Goal: Information Seeking & Learning: Check status

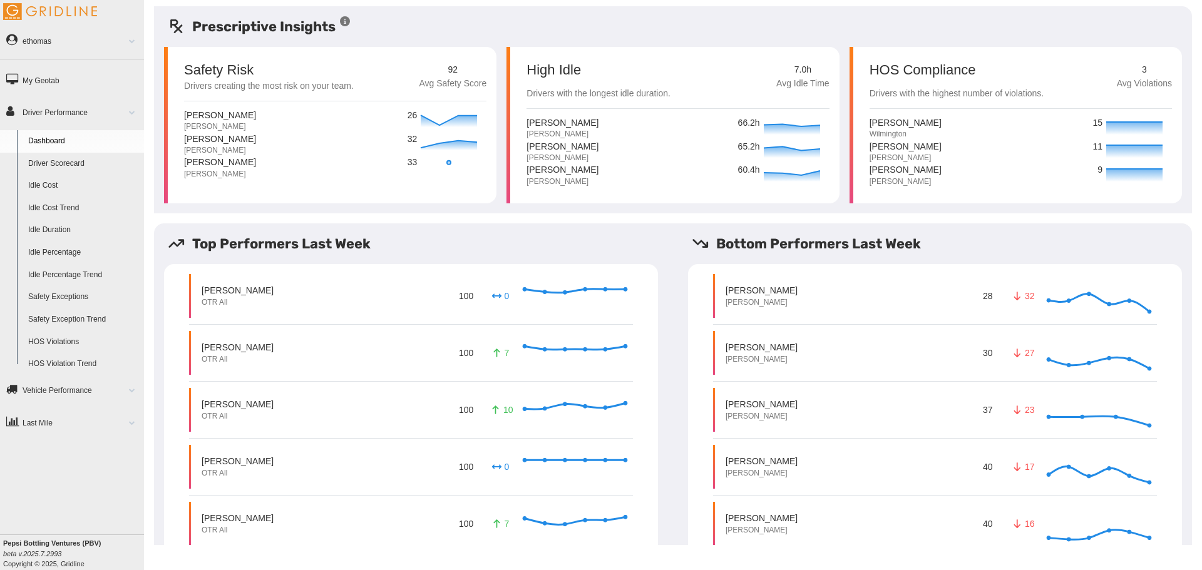
click at [65, 160] on link "Driver Scorecard" at bounding box center [83, 164] width 121 height 23
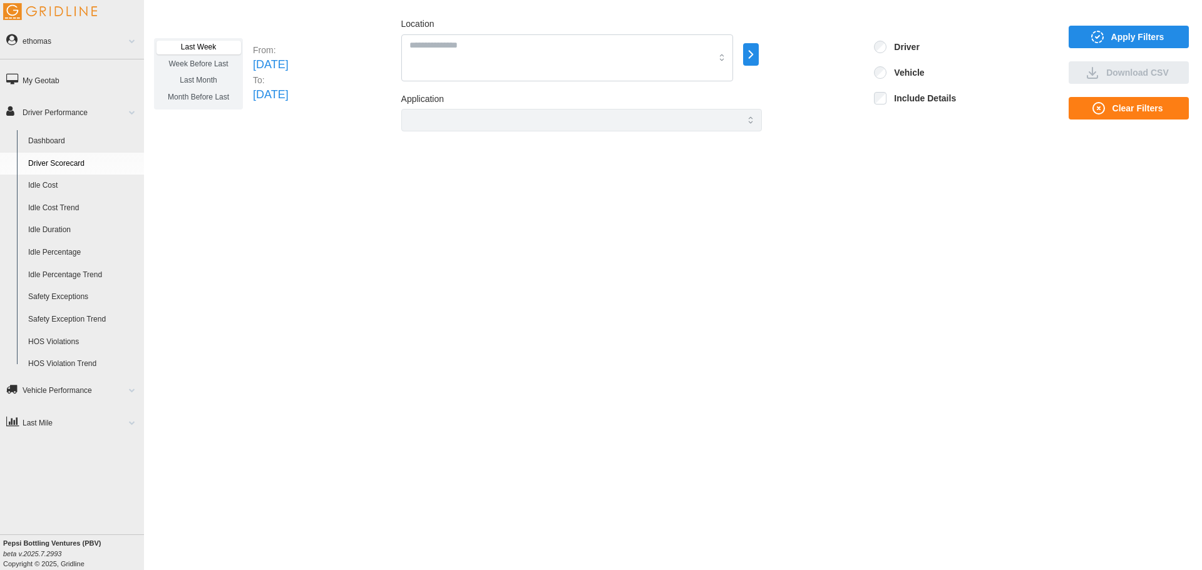
click at [758, 53] on icon "button" at bounding box center [750, 54] width 14 height 15
click at [815, 54] on div at bounding box center [815, 56] width 10 height 10
click at [1111, 34] on span "Apply Filters" at bounding box center [1126, 36] width 100 height 21
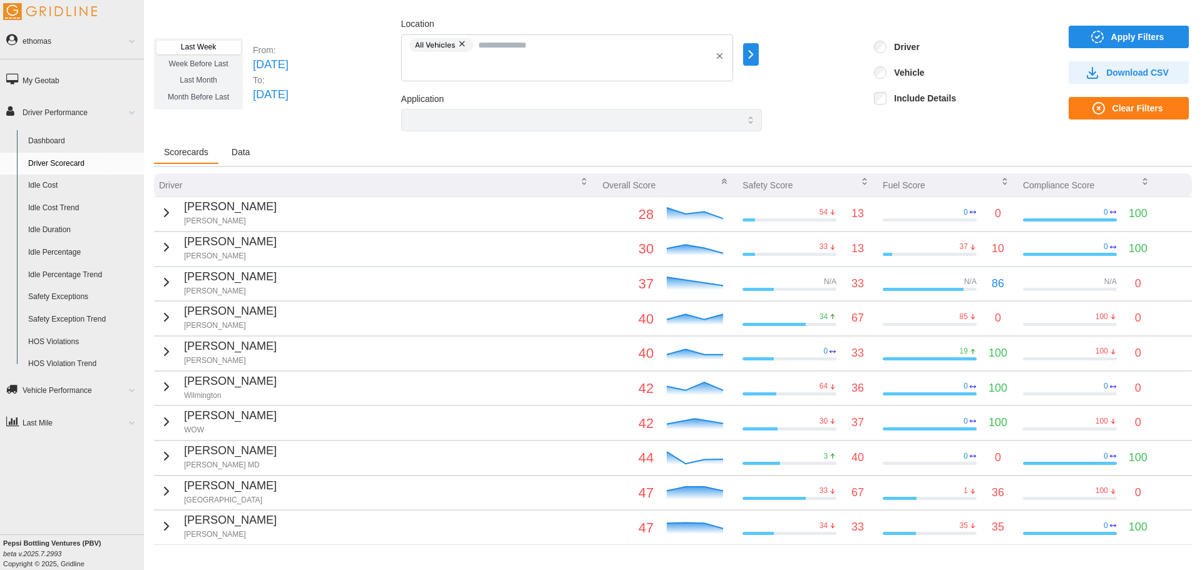
click at [242, 150] on span "Data" at bounding box center [241, 152] width 19 height 9
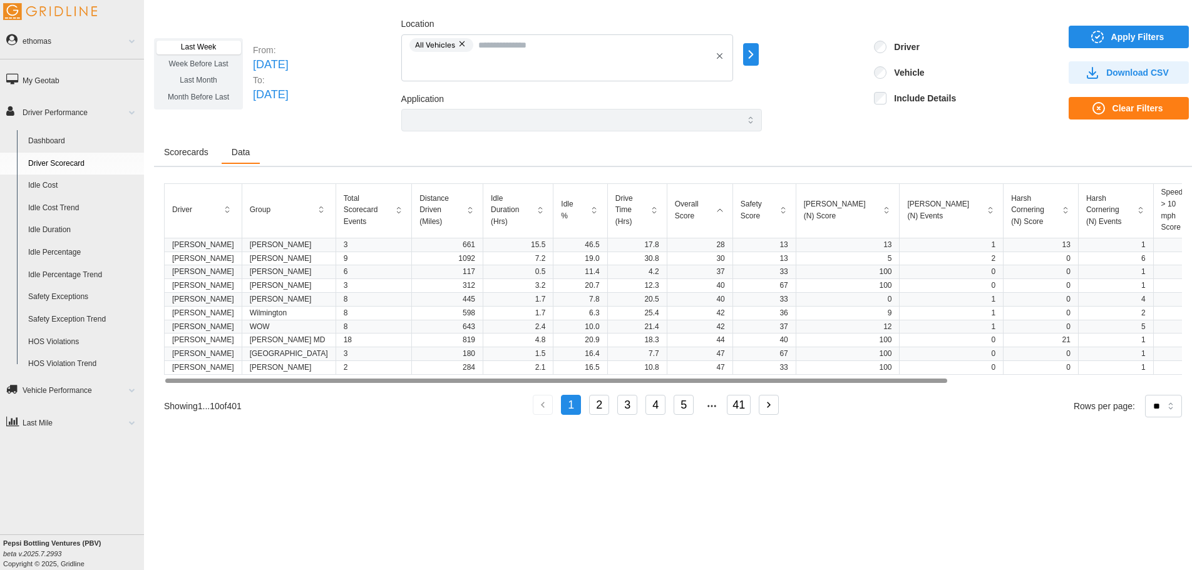
click at [193, 150] on span "Scorecards" at bounding box center [186, 152] width 44 height 9
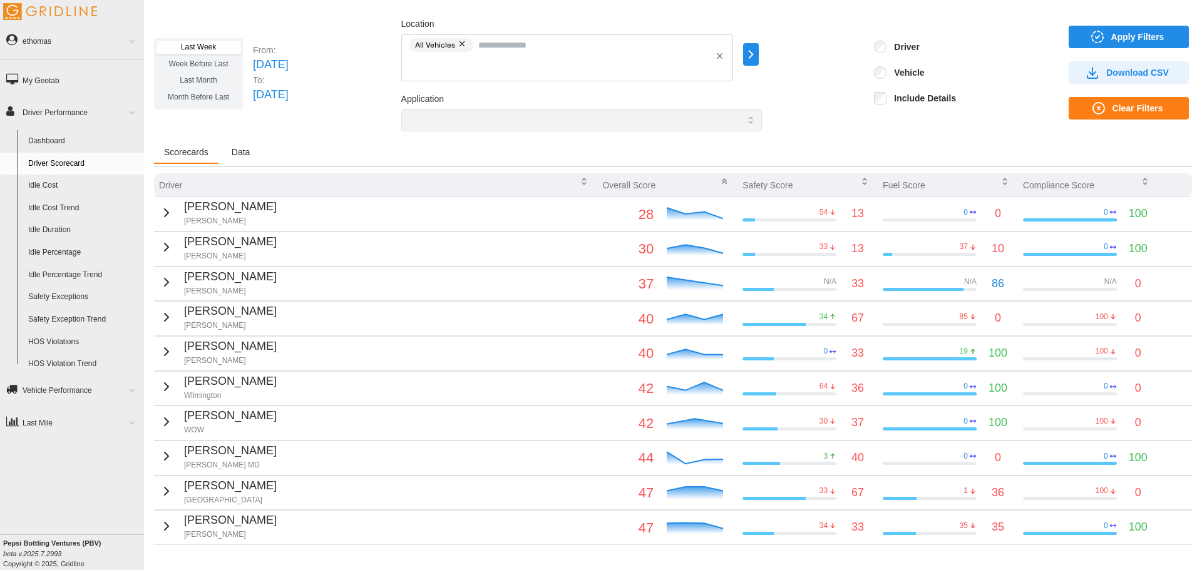
click at [185, 76] on span "Last Month" at bounding box center [198, 80] width 37 height 9
click at [133, 40] on span at bounding box center [127, 41] width 16 height 6
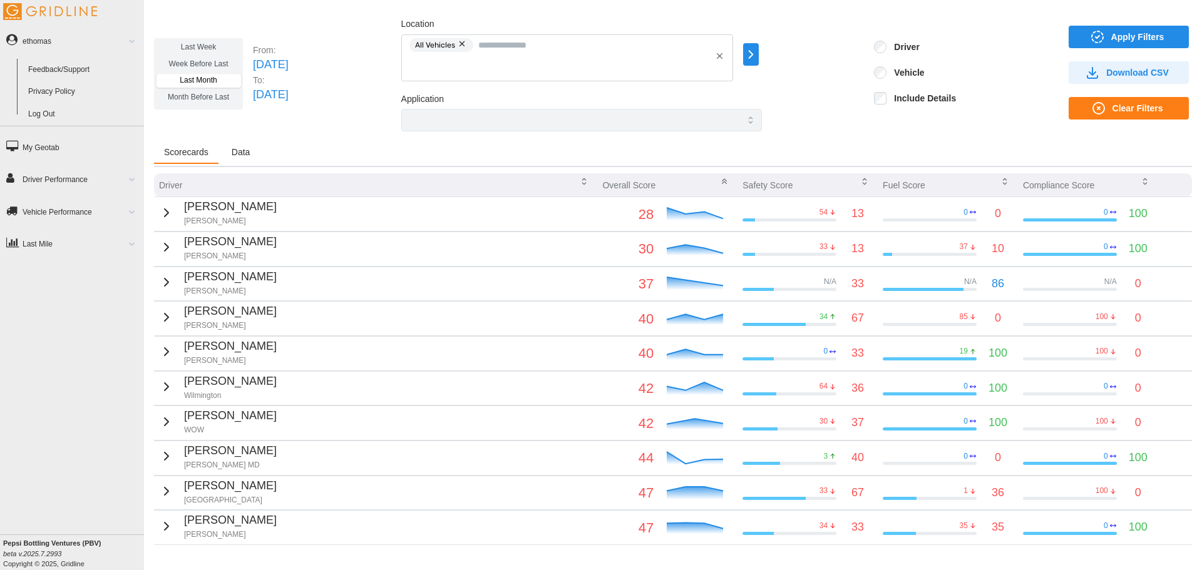
click at [33, 115] on link "Log Out" at bounding box center [83, 114] width 121 height 23
